Goal: Information Seeking & Learning: Learn about a topic

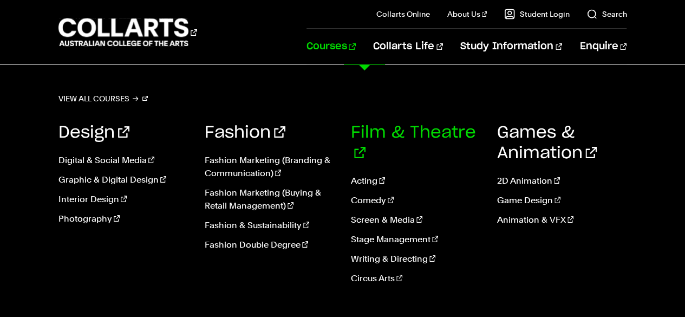
click at [409, 140] on link "Film & Theatre" at bounding box center [413, 143] width 125 height 37
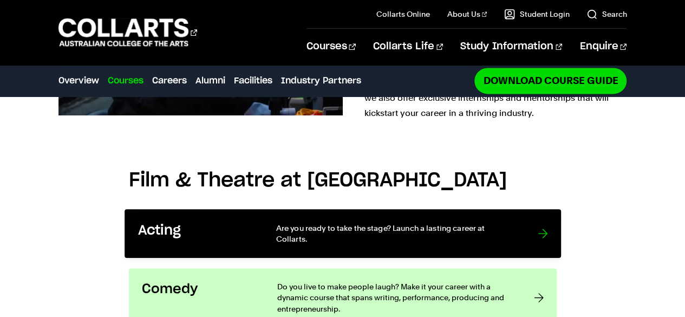
scroll to position [715, 0]
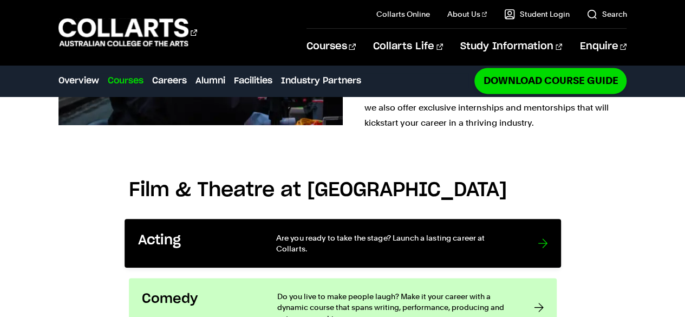
click at [538, 234] on div at bounding box center [543, 243] width 10 height 22
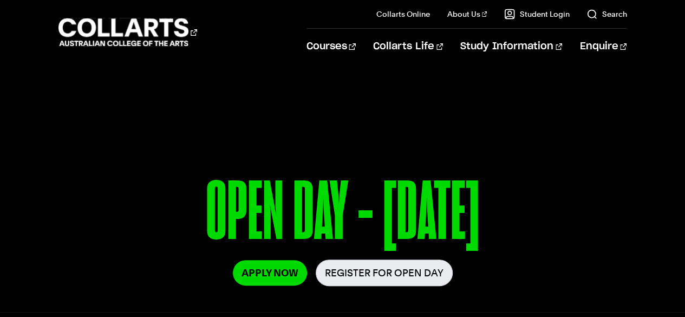
scroll to position [69, 0]
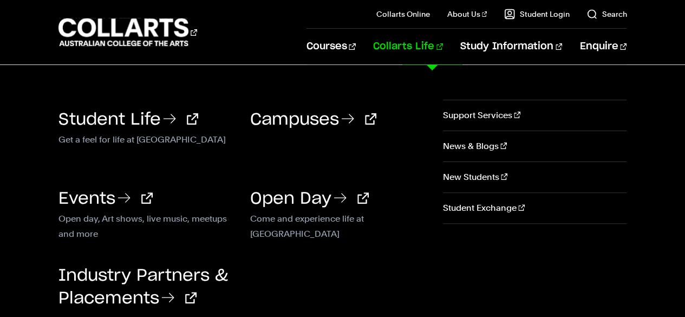
click at [438, 47] on link "Collarts Life" at bounding box center [408, 47] width 70 height 36
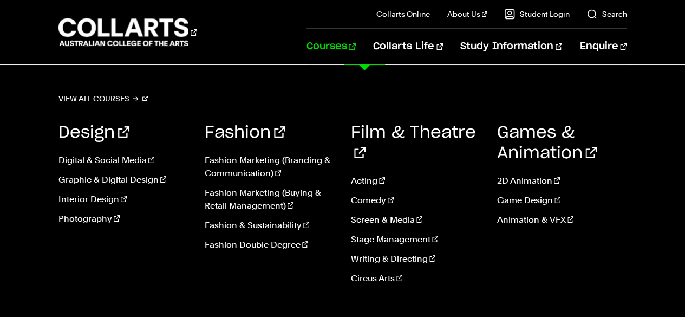
click at [347, 49] on link "Courses" at bounding box center [331, 47] width 49 height 36
click at [414, 135] on link "Film & Theatre" at bounding box center [413, 143] width 125 height 37
click at [92, 98] on link "View all courses" at bounding box center [104, 98] width 90 height 15
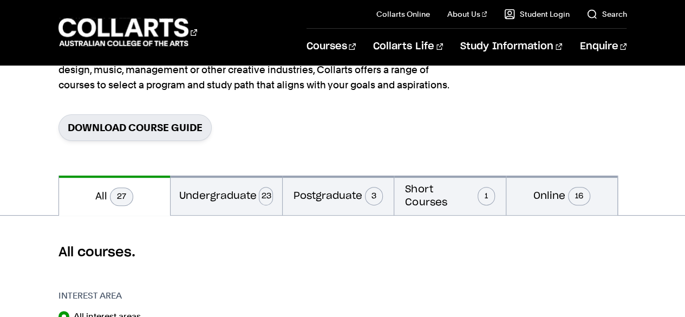
scroll to position [158, 0]
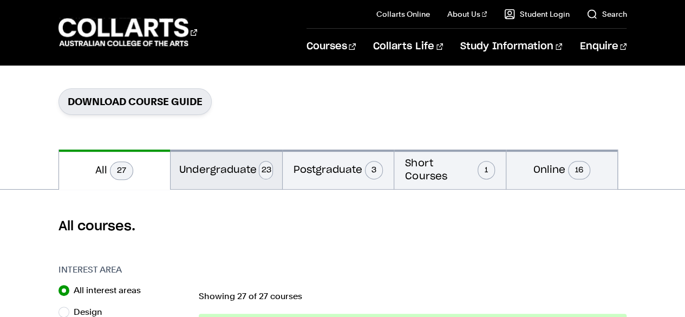
click at [231, 176] on button "Undergraduate 23" at bounding box center [227, 170] width 112 height 40
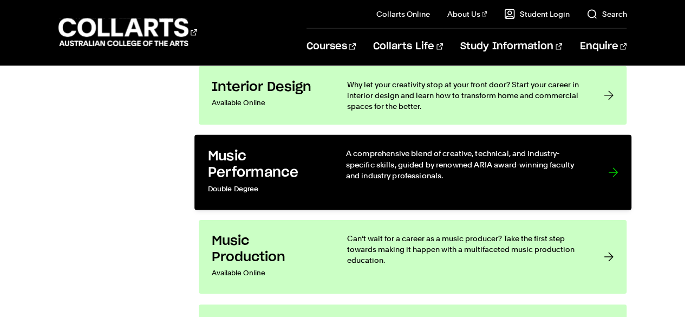
scroll to position [1720, 0]
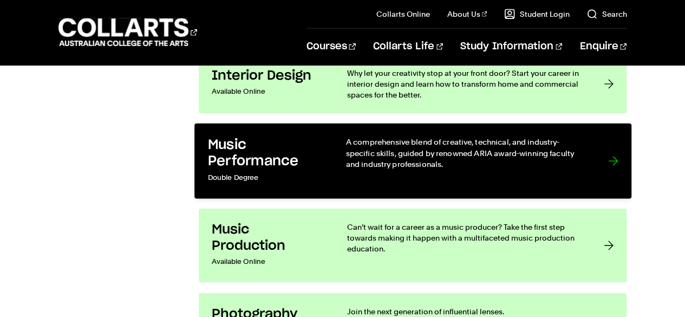
click at [312, 156] on h3 "Music Performance" at bounding box center [266, 153] width 116 height 33
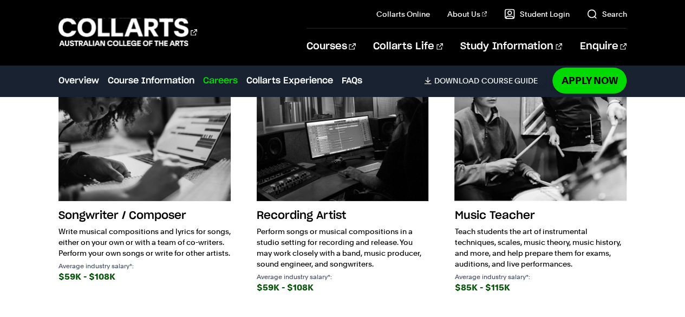
scroll to position [1667, 0]
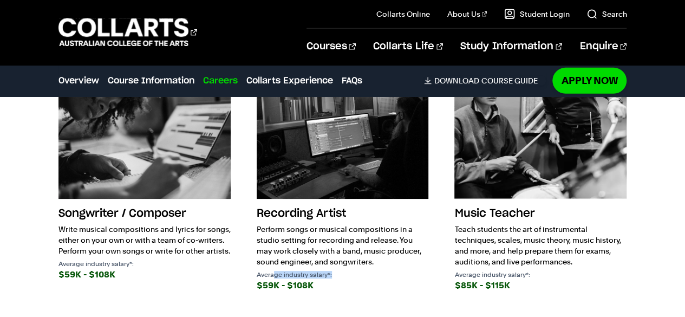
drag, startPoint x: 273, startPoint y: 271, endPoint x: 340, endPoint y: 275, distance: 67.8
click at [340, 275] on p "Average industry salary*:" at bounding box center [343, 274] width 172 height 7
click at [320, 271] on p "Average industry salary*:" at bounding box center [343, 274] width 172 height 7
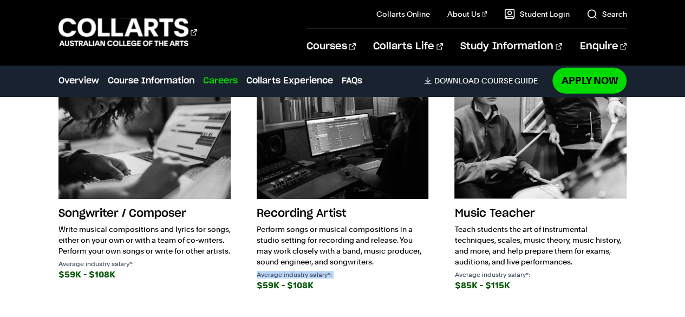
click at [302, 273] on p "Average industry salary*:" at bounding box center [343, 274] width 172 height 7
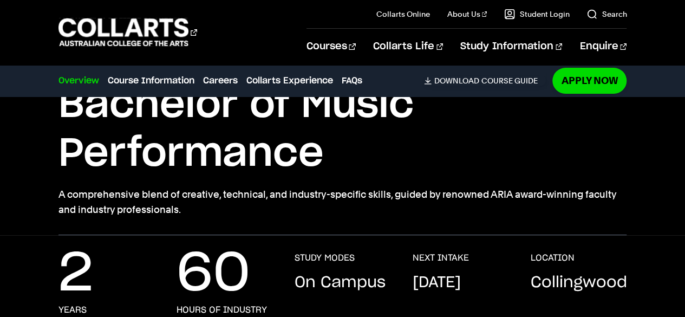
scroll to position [0, 0]
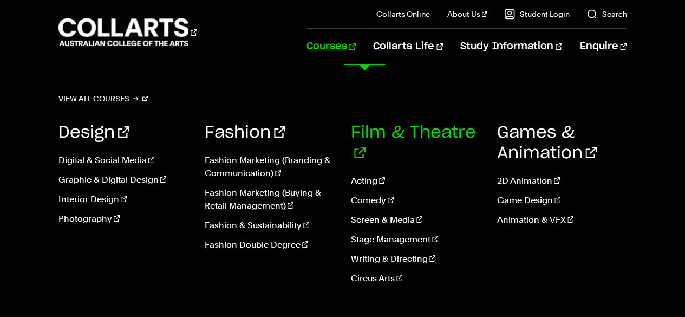
click at [401, 134] on link "Film & Theatre" at bounding box center [413, 143] width 125 height 37
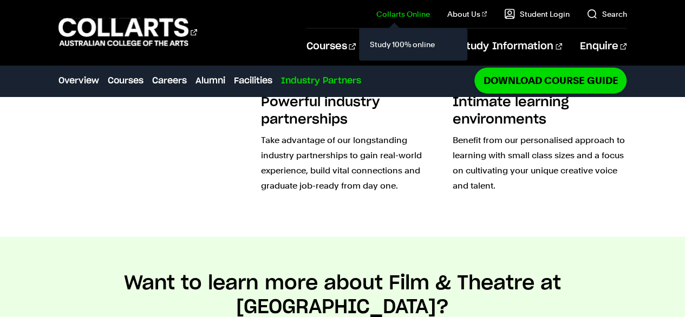
scroll to position [3287, 0]
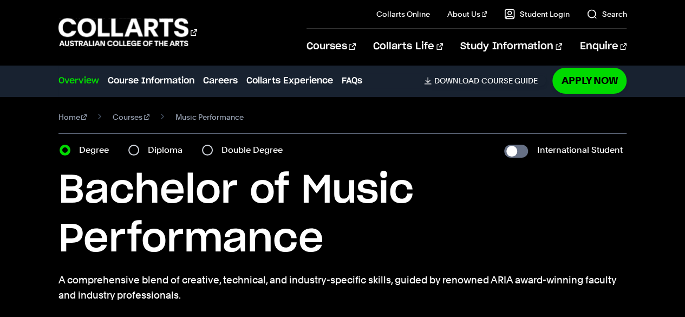
scroll to position [1, 0]
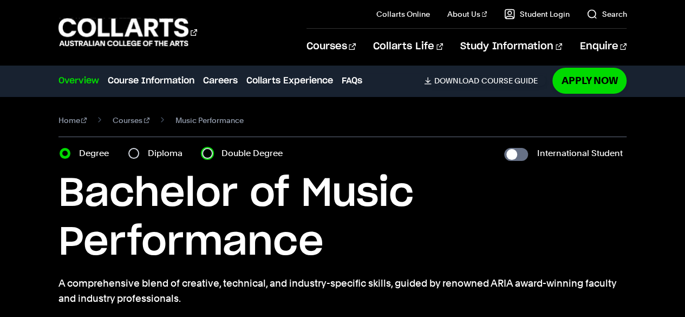
click at [204, 154] on input "Double Degree" at bounding box center [207, 153] width 11 height 11
radio input "true"
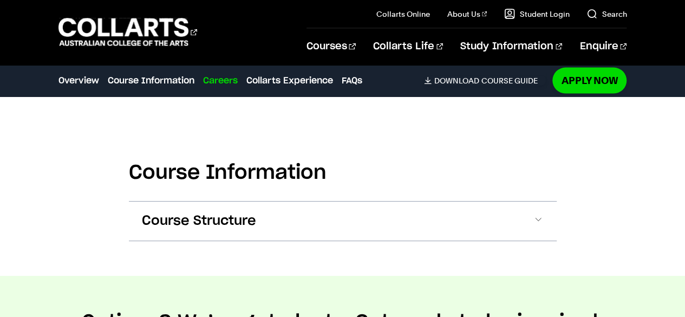
scroll to position [1076, 0]
